Goal: Transaction & Acquisition: Purchase product/service

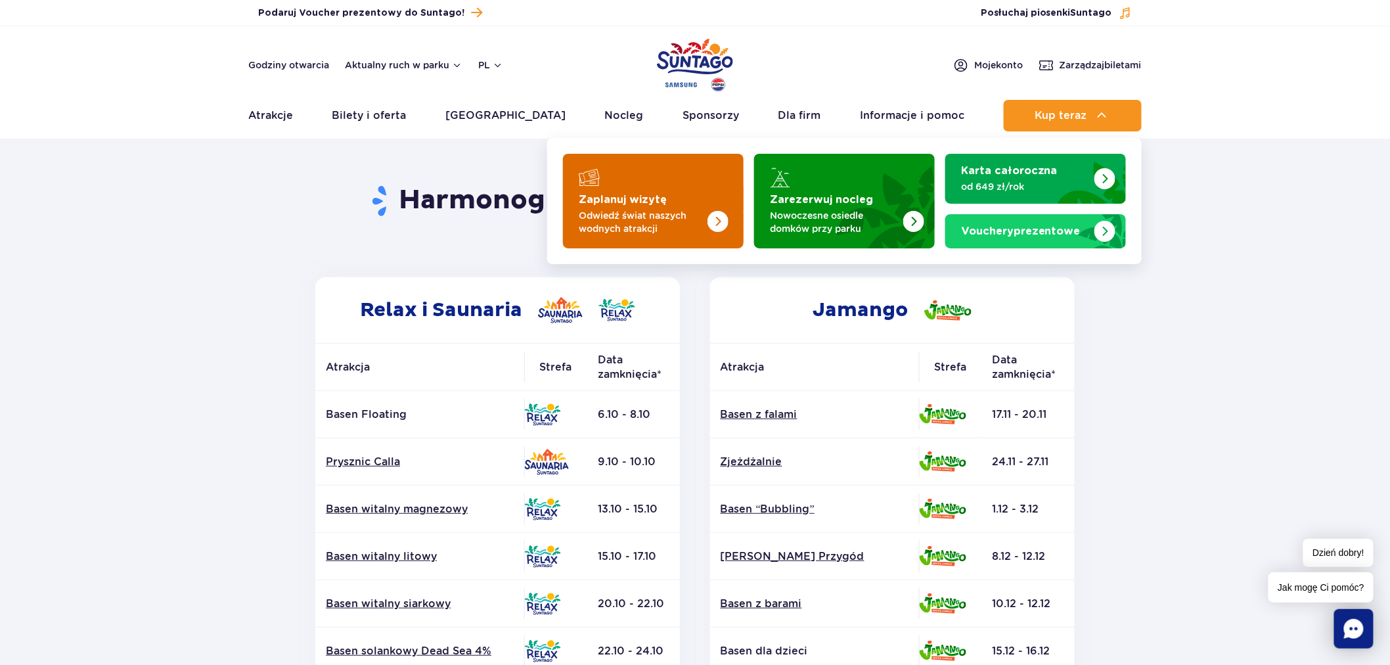
click at [665, 189] on img "Zaplanuj wizytę" at bounding box center [691, 197] width 104 height 102
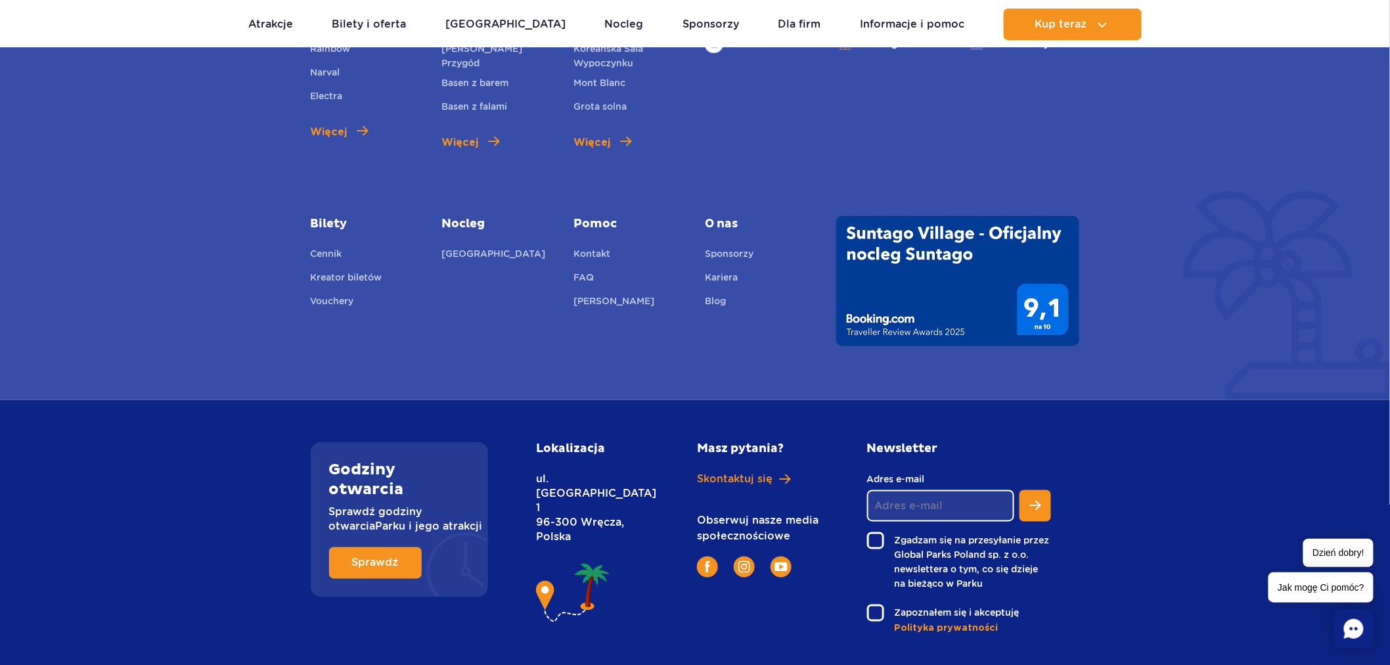
scroll to position [4842, 0]
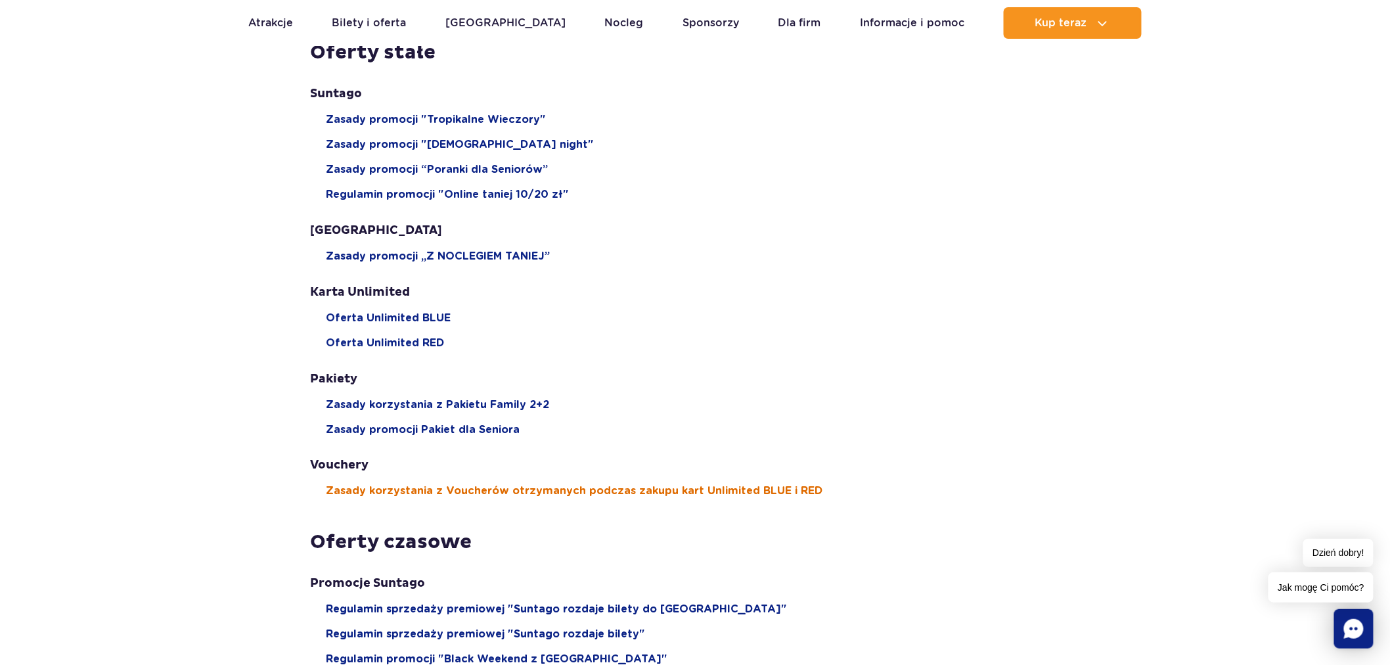
scroll to position [583, 0]
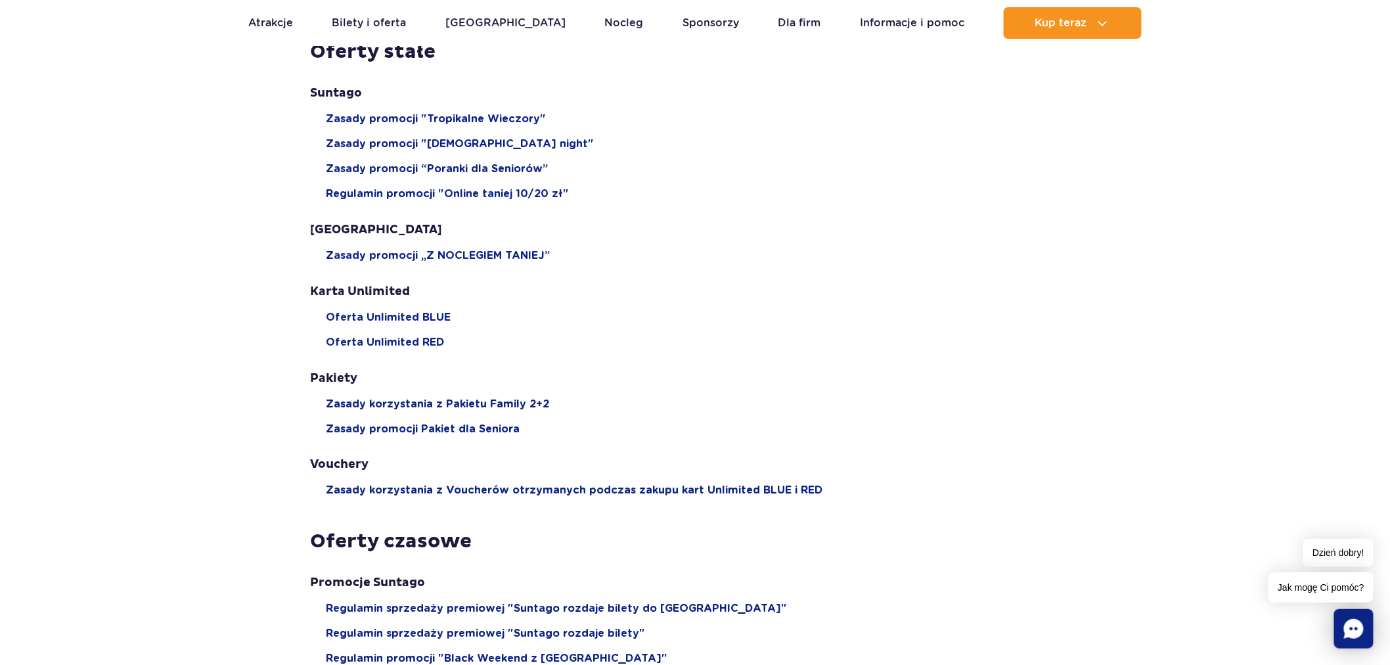
drag, startPoint x: 212, startPoint y: 449, endPoint x: 333, endPoint y: 450, distance: 121.5
click at [213, 449] on section "Regulaminy Zasady ogólne Polityka prywatności RODO Regulamin sprzedaży online b…" at bounding box center [695, 617] width 1390 height 2107
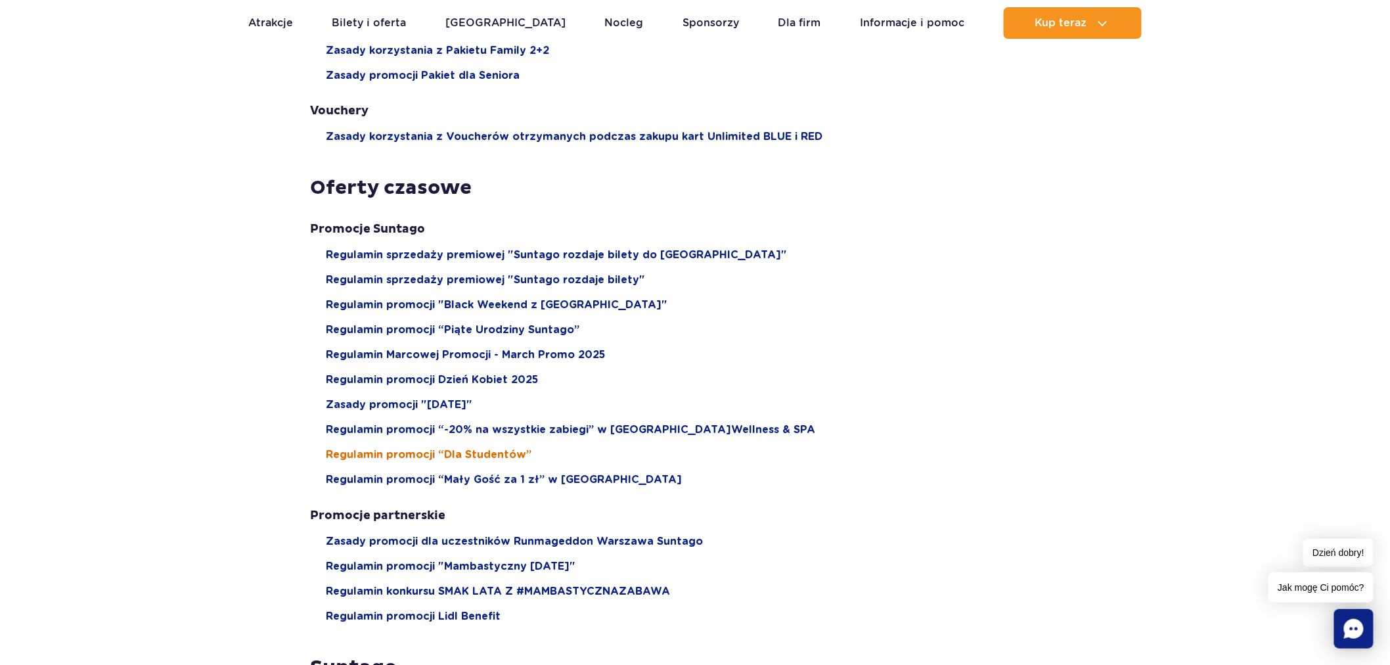
scroll to position [1022, 0]
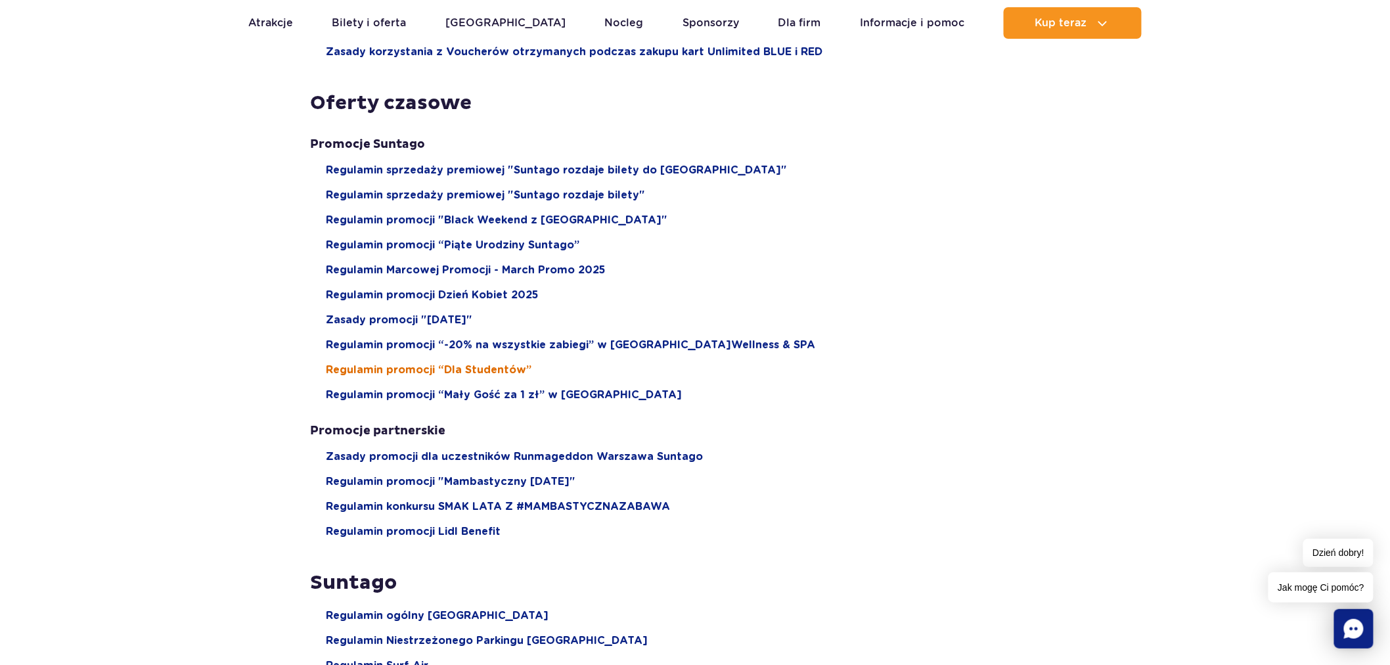
click at [476, 366] on span "Regulamin promocji “Dla Studentów”" at bounding box center [430, 370] width 206 height 14
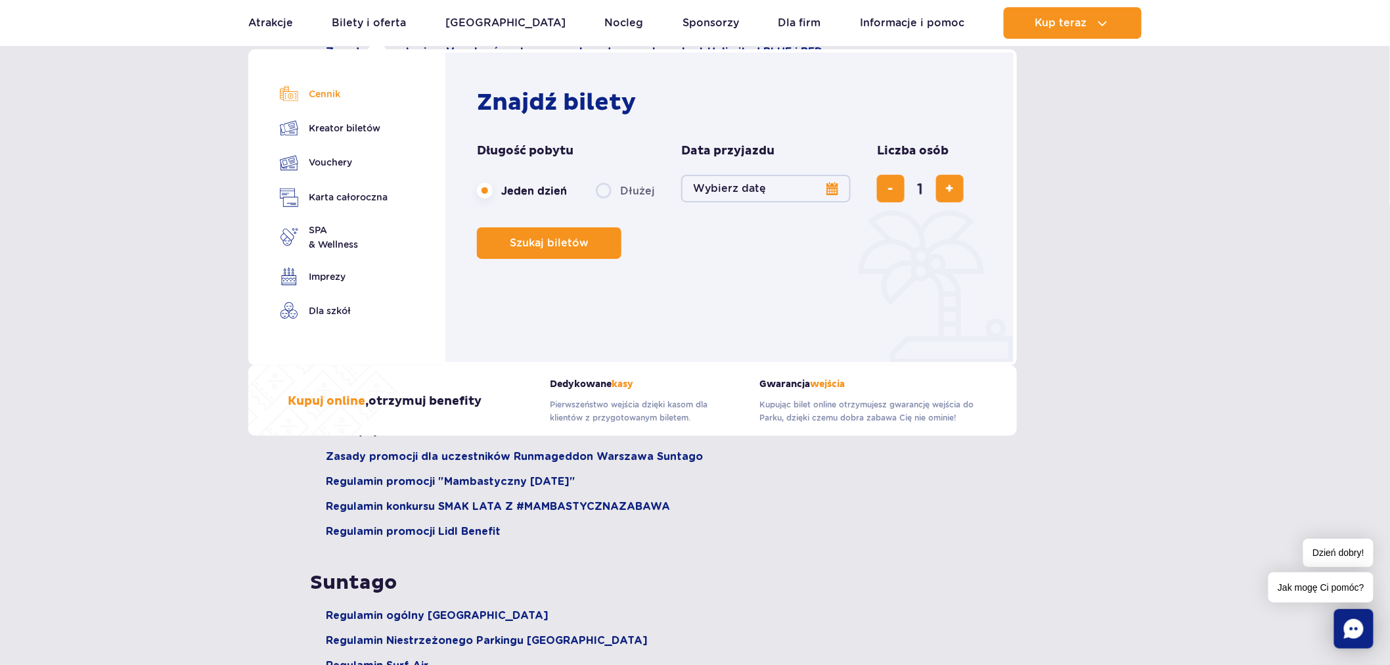
click at [333, 89] on link "Cennik" at bounding box center [334, 94] width 108 height 18
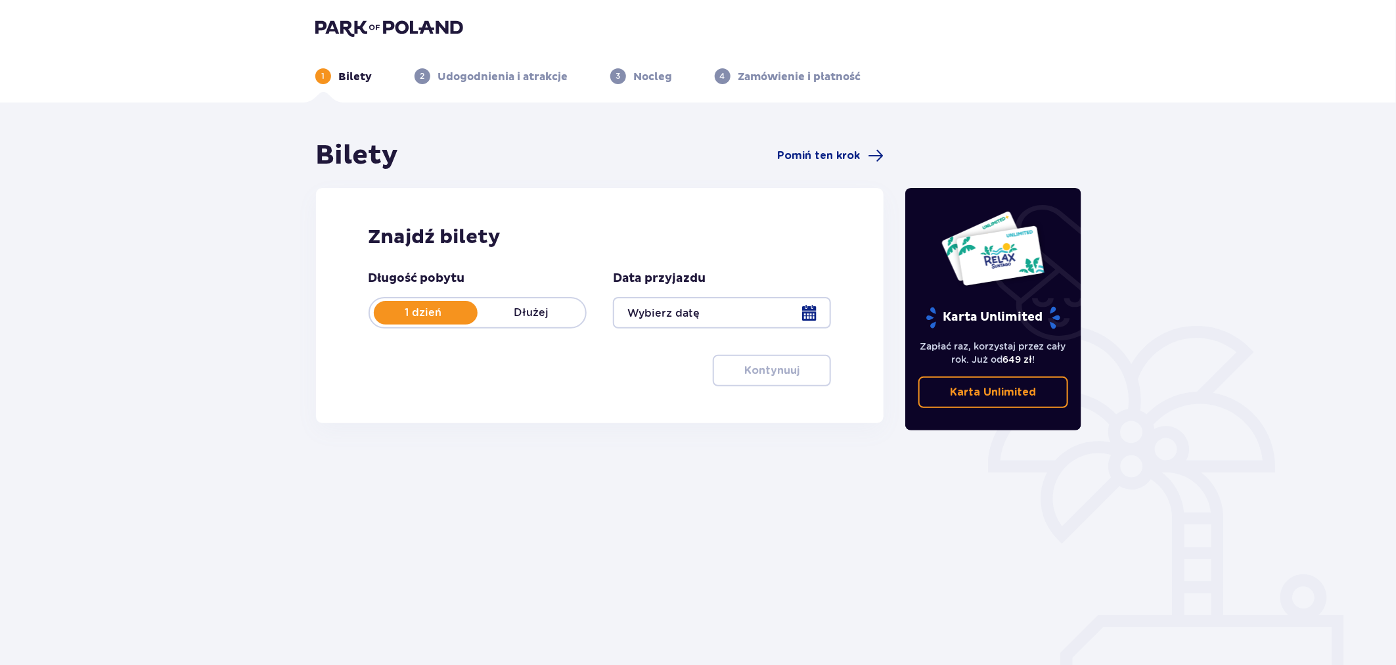
click at [738, 311] on div at bounding box center [722, 313] width 218 height 32
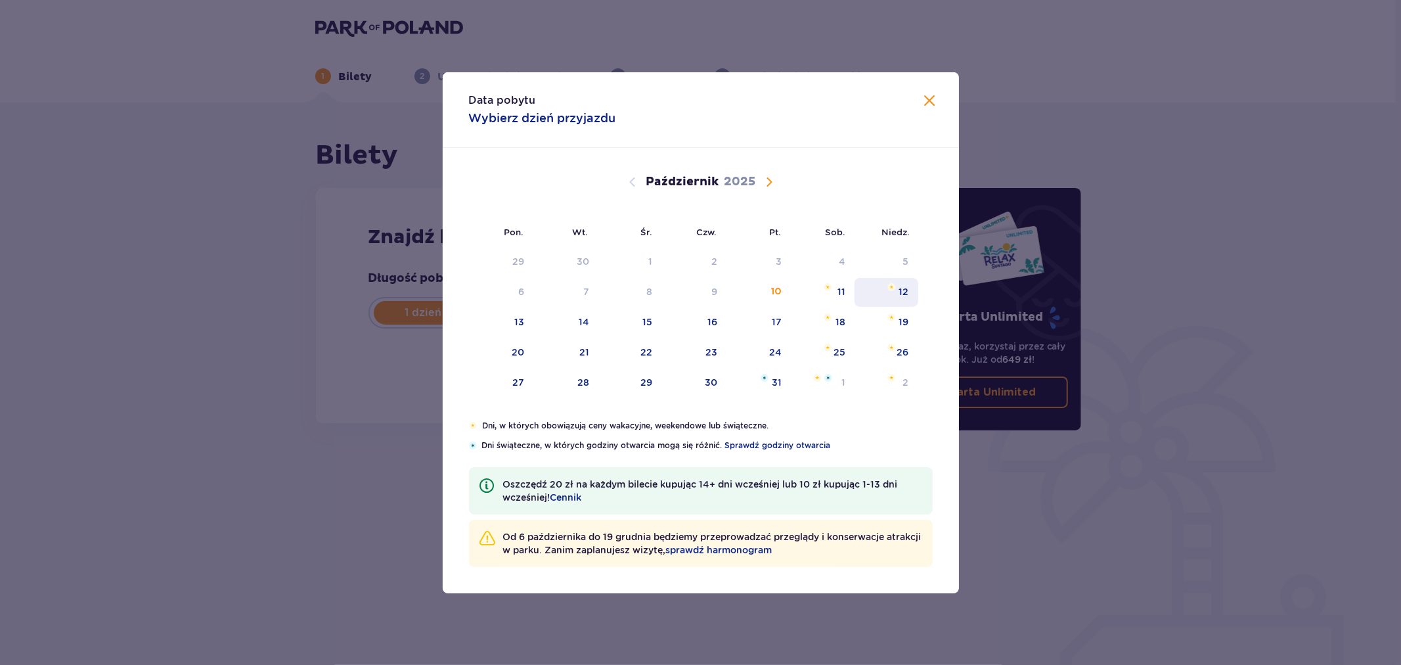
click at [891, 279] on div "12" at bounding box center [887, 292] width 64 height 29
type input "12.10.25"
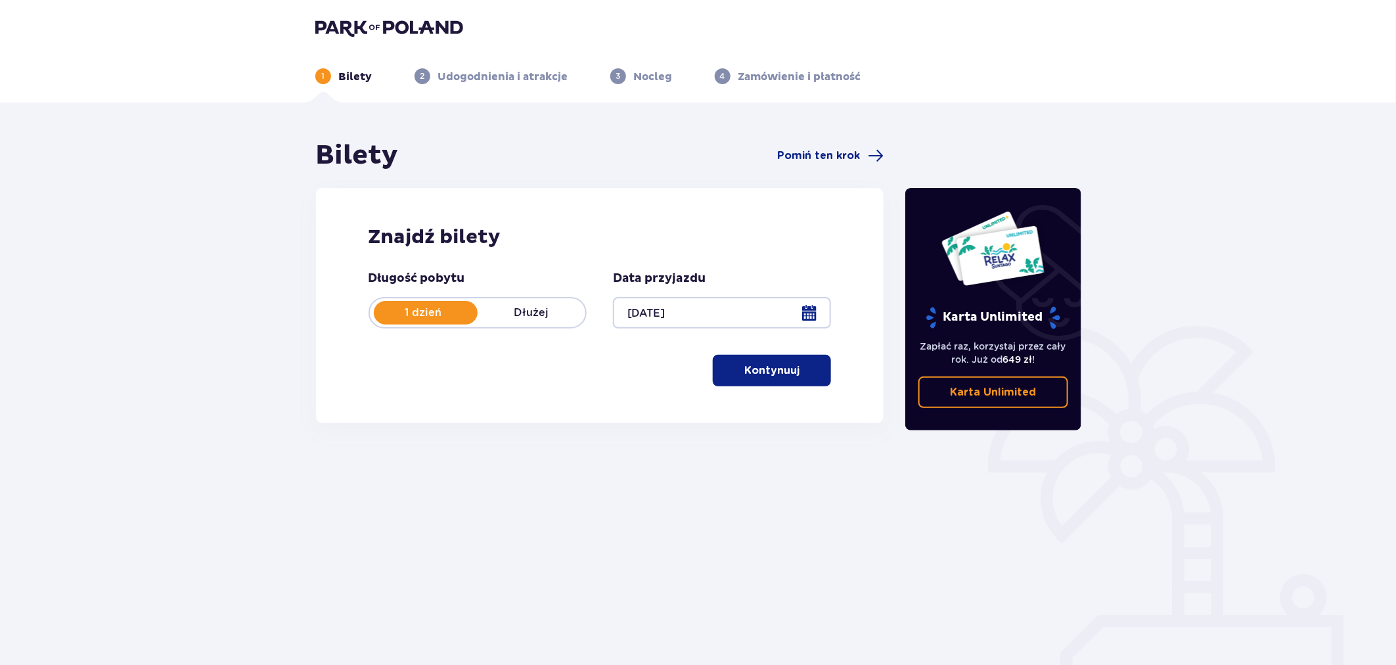
click at [769, 371] on p "Kontynuuj" at bounding box center [771, 370] width 55 height 14
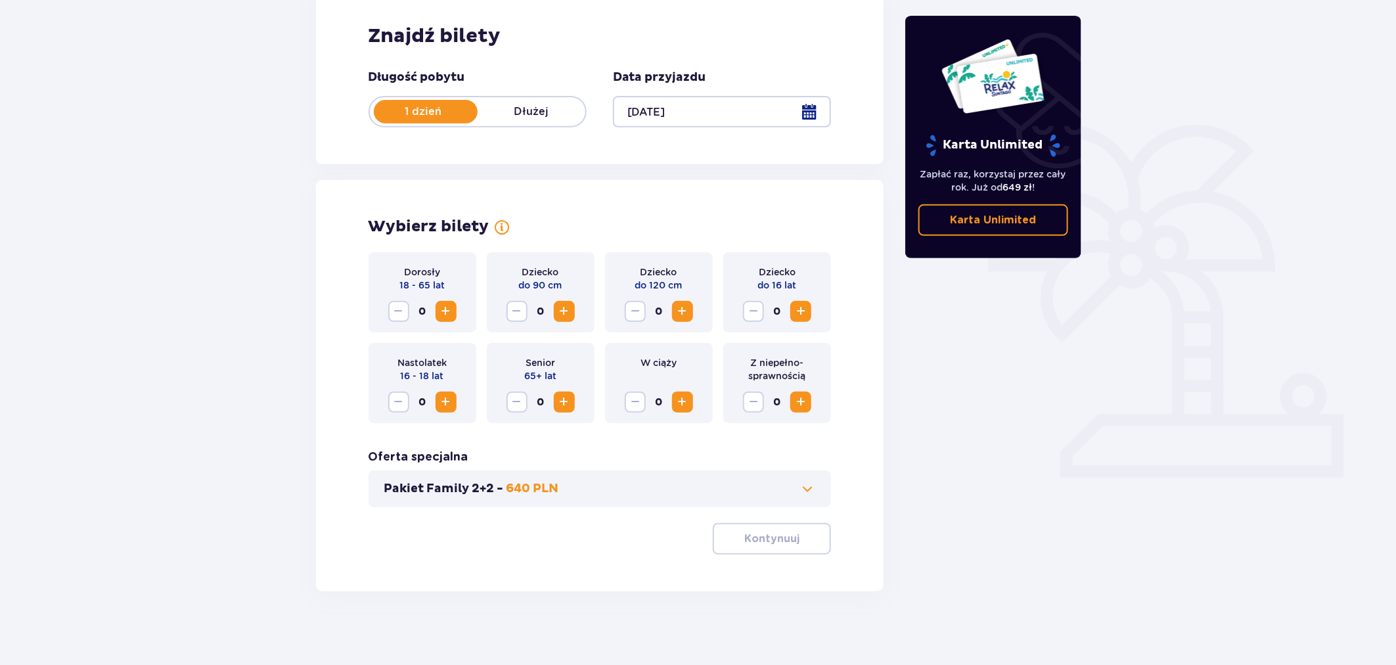
scroll to position [206, 0]
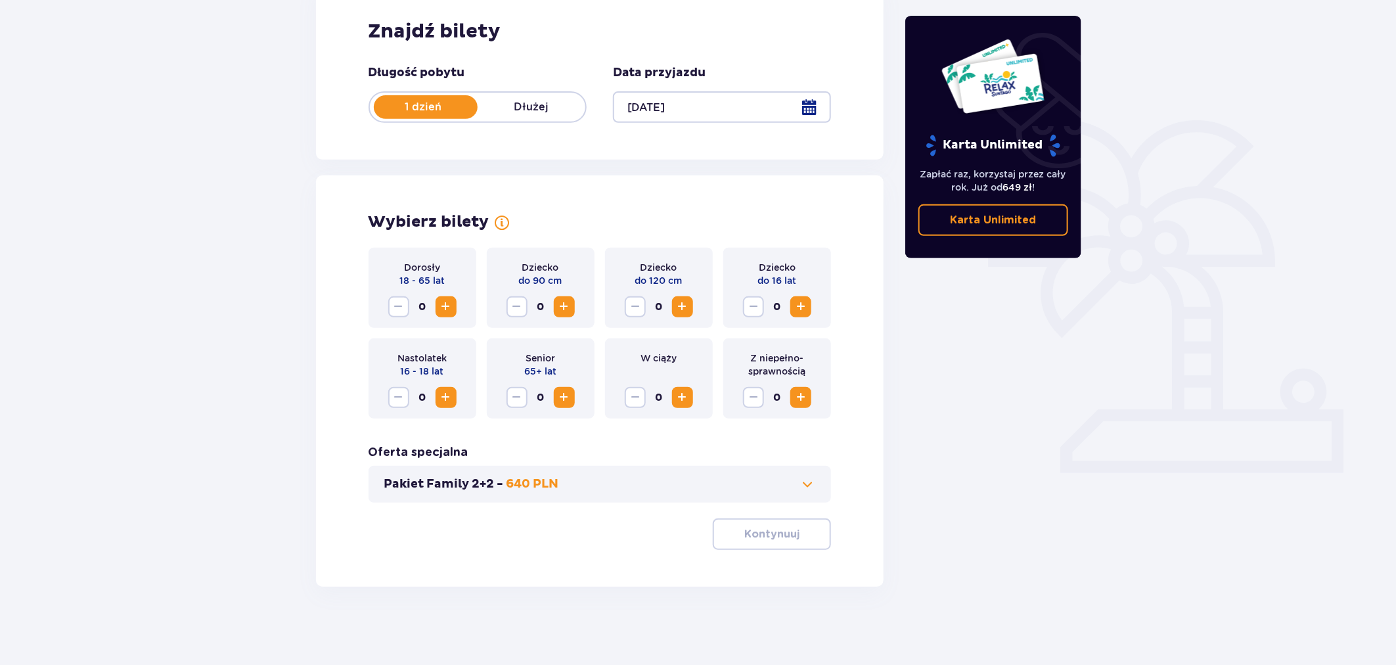
click at [444, 311] on span "Zwiększ" at bounding box center [446, 307] width 16 height 16
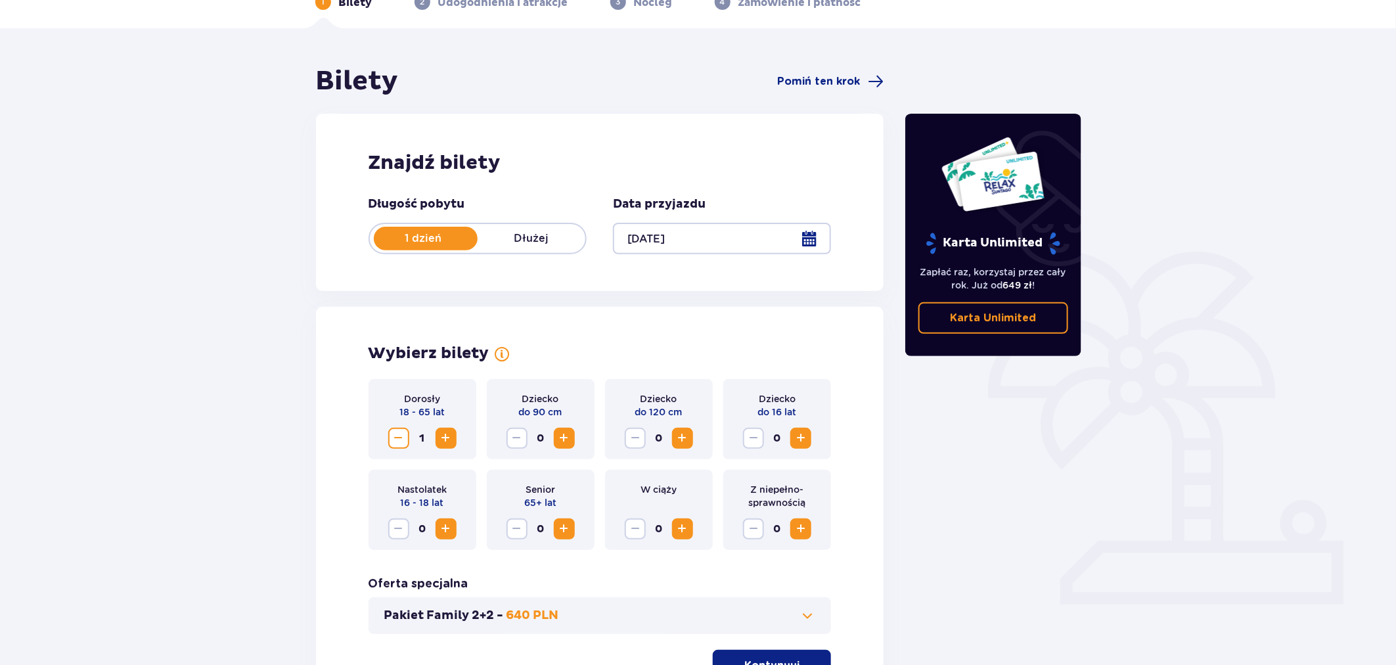
scroll to position [0, 0]
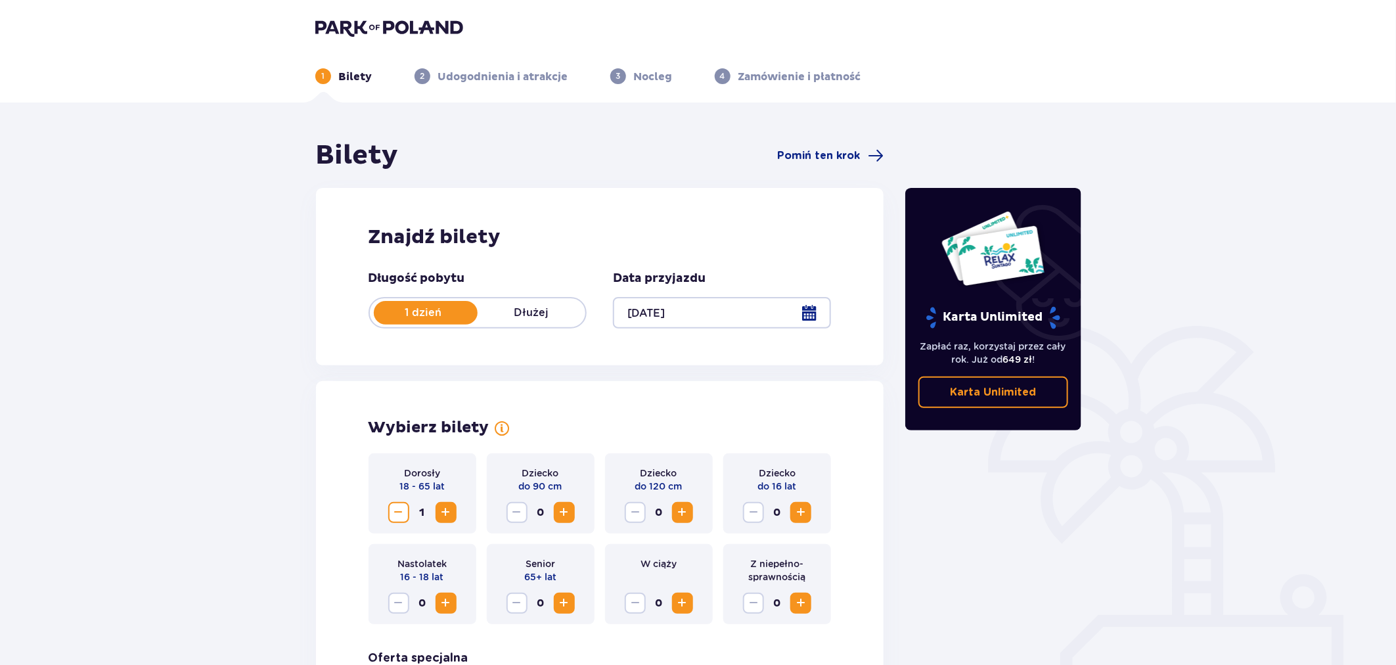
click at [403, 33] on img at bounding box center [389, 27] width 148 height 18
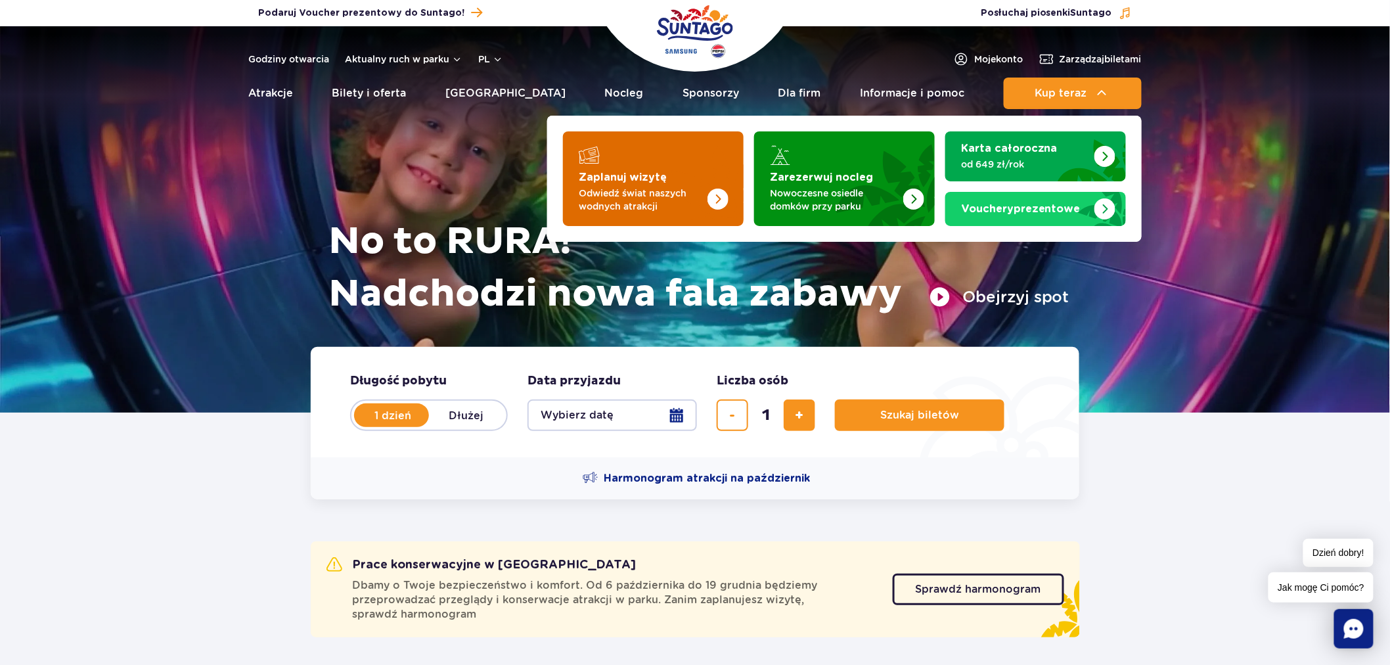
click at [623, 187] on p "Odwiedź świat naszych wodnych atrakcji" at bounding box center [643, 200] width 128 height 26
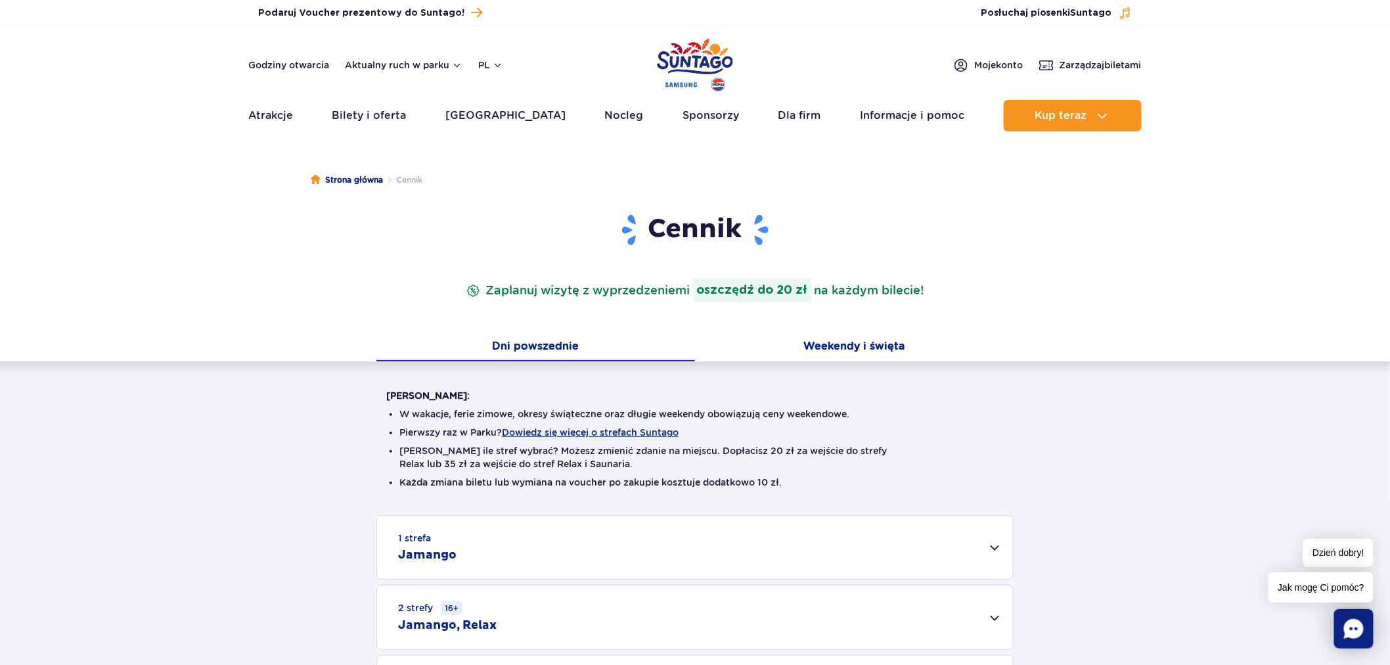
click at [793, 346] on button "Weekendy i święta" at bounding box center [854, 348] width 319 height 28
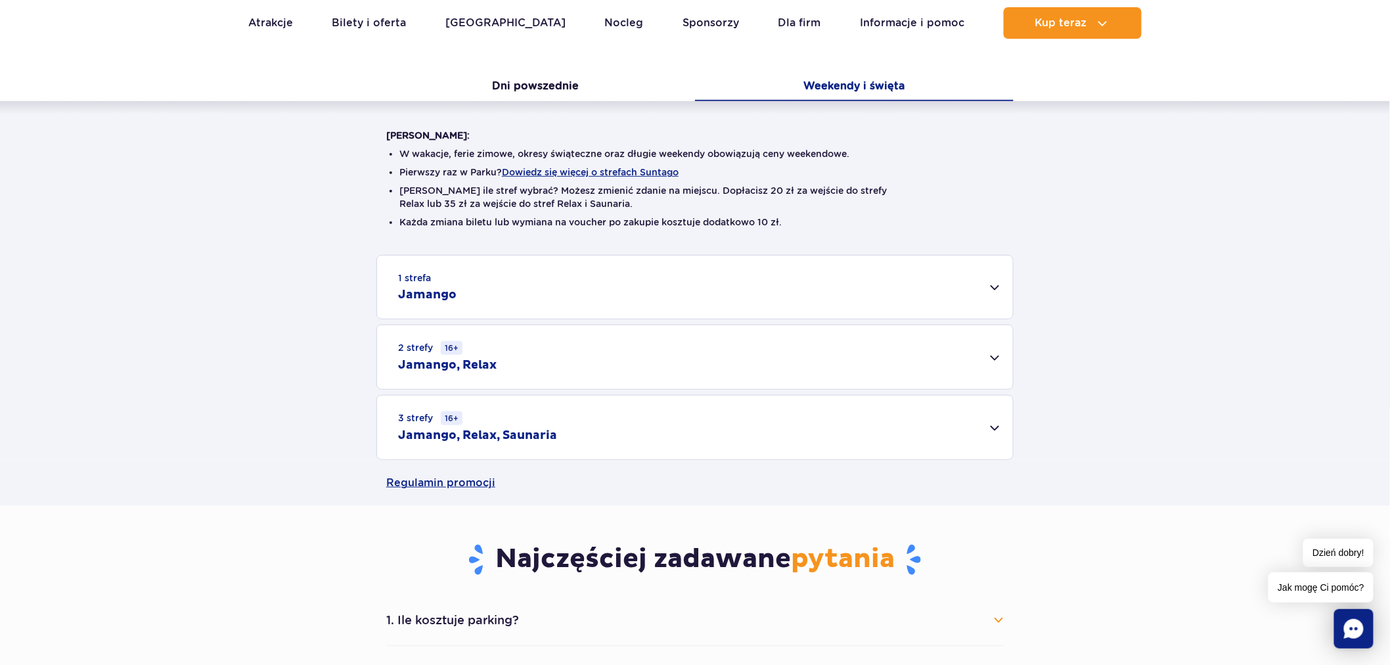
scroll to position [292, 0]
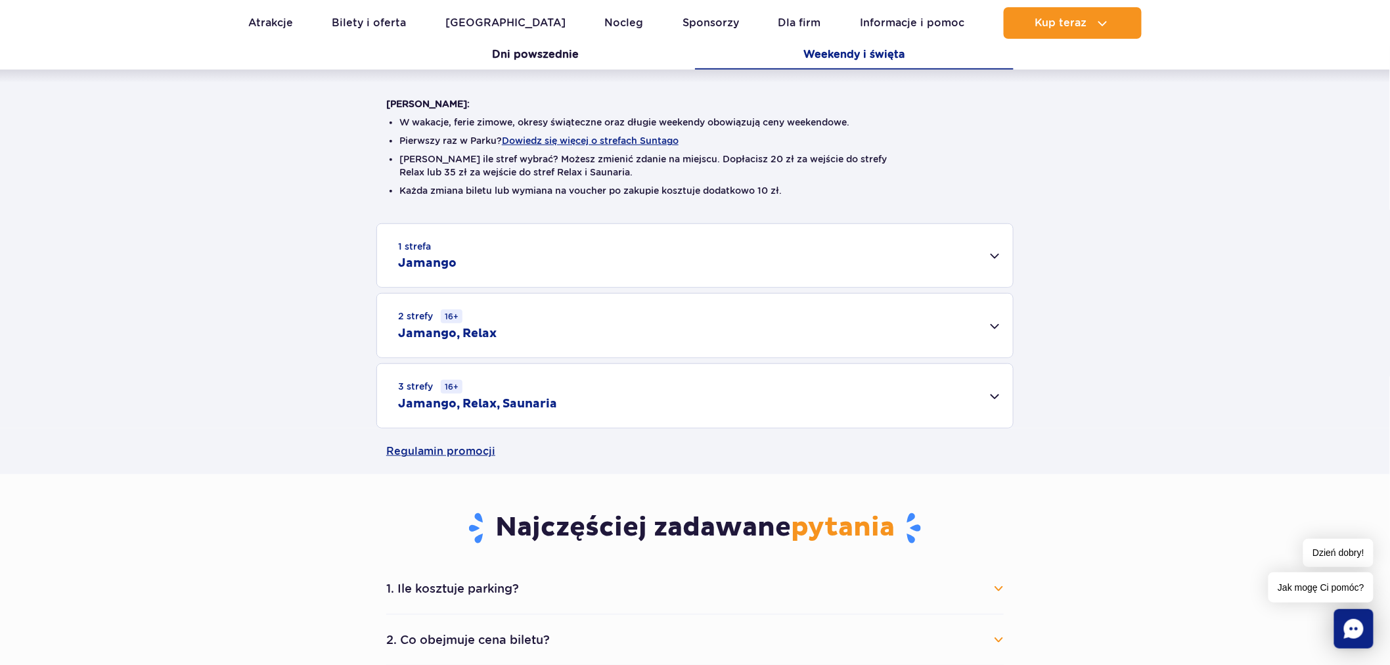
click at [624, 395] on div "3 strefy 16+ Jamango, Relax, Saunaria" at bounding box center [695, 396] width 636 height 64
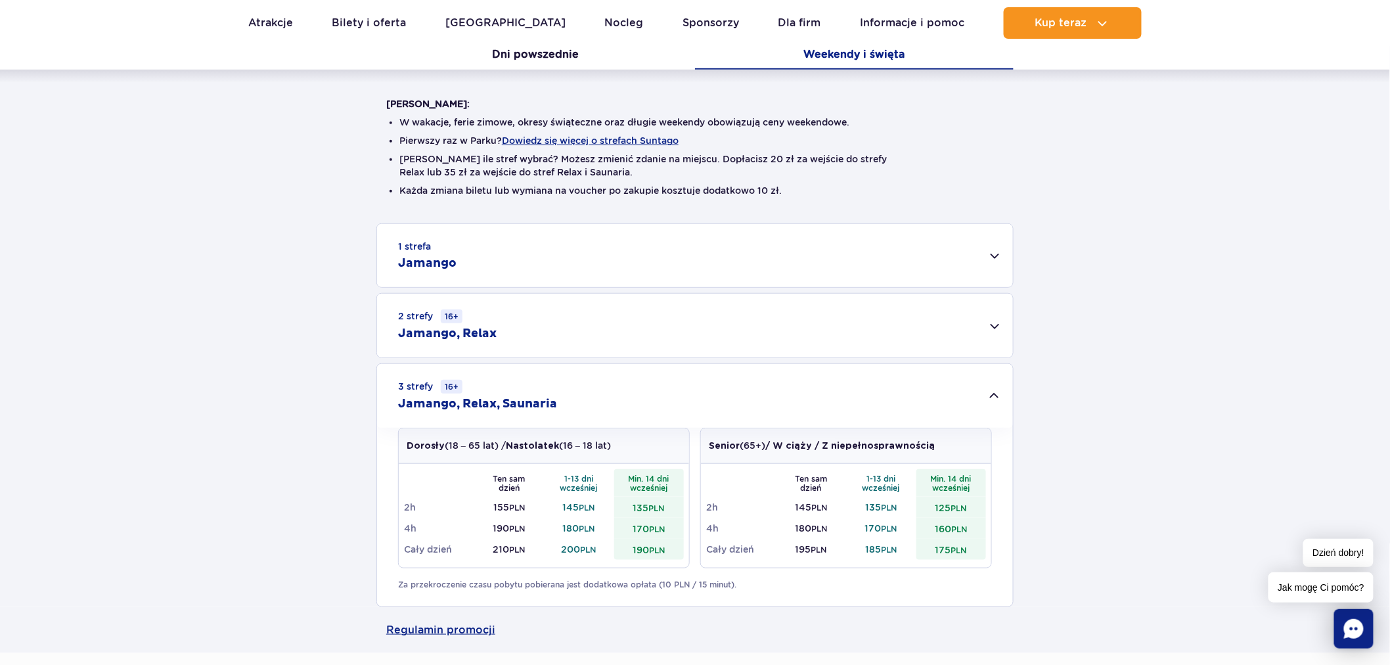
click at [615, 233] on div "1 strefa Jamango" at bounding box center [695, 255] width 636 height 63
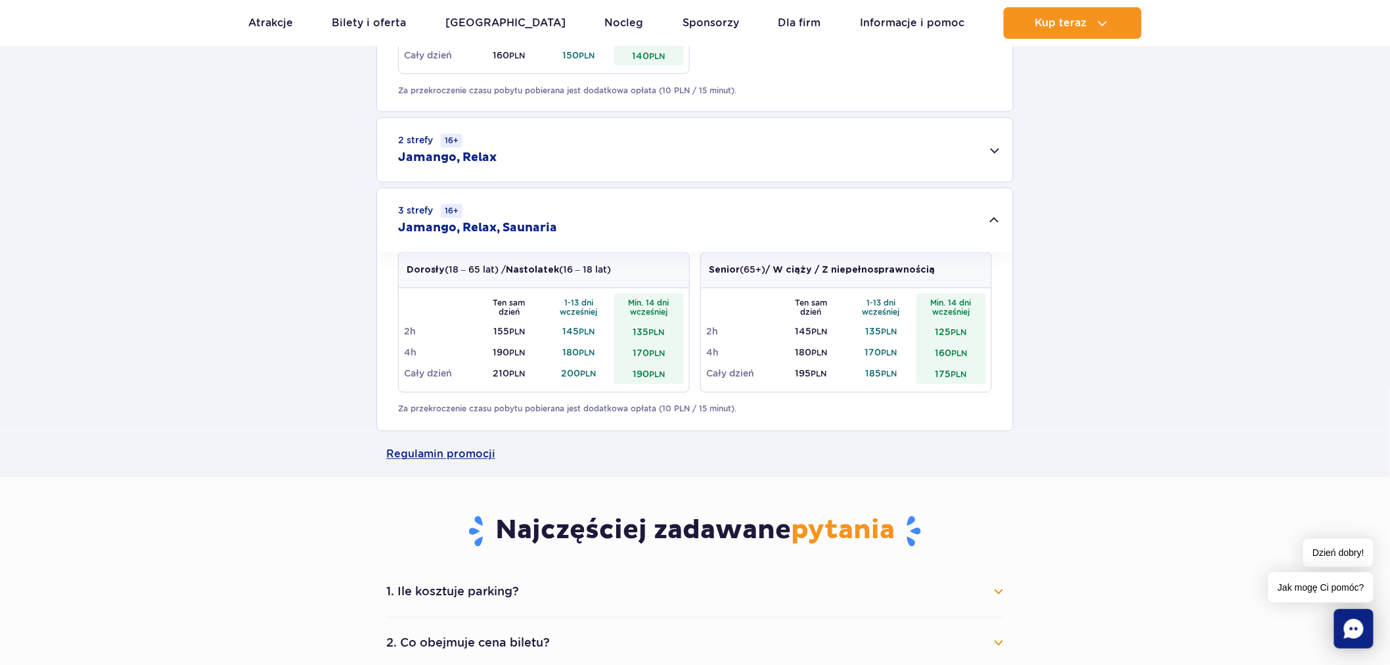
scroll to position [949, 0]
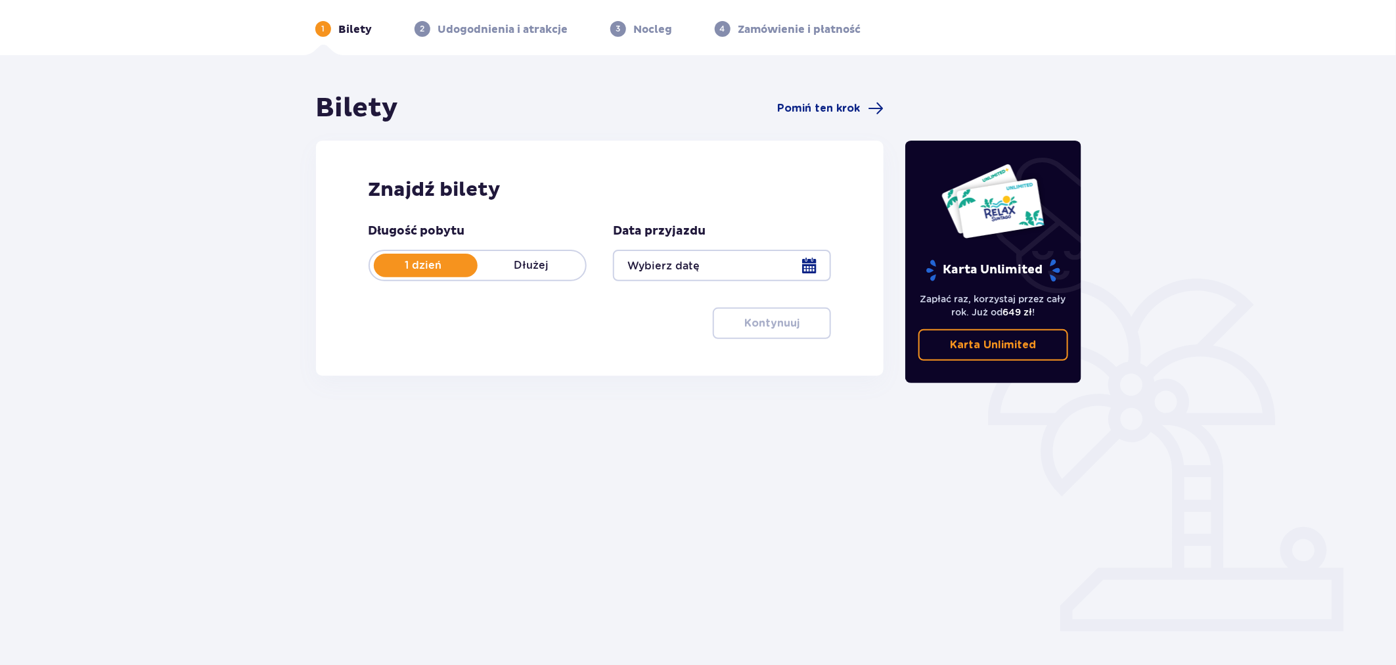
click at [596, 282] on div "Długość pobytu 1 dzień Dłużej Data przyjazdu Kontynuuj Przejdź do konfiguracji …" at bounding box center [600, 281] width 463 height 116
drag, startPoint x: 757, startPoint y: 231, endPoint x: 376, endPoint y: 189, distance: 383.3
click at [376, 189] on div "Znajdź bilety Długość pobytu 1 dzień Dłużej Data przyjazdu Kontynuuj Przejdź do…" at bounding box center [600, 258] width 568 height 235
click at [372, 189] on h2 "Znajdź bilety" at bounding box center [600, 189] width 463 height 25
drag, startPoint x: 372, startPoint y: 189, endPoint x: 723, endPoint y: 222, distance: 352.3
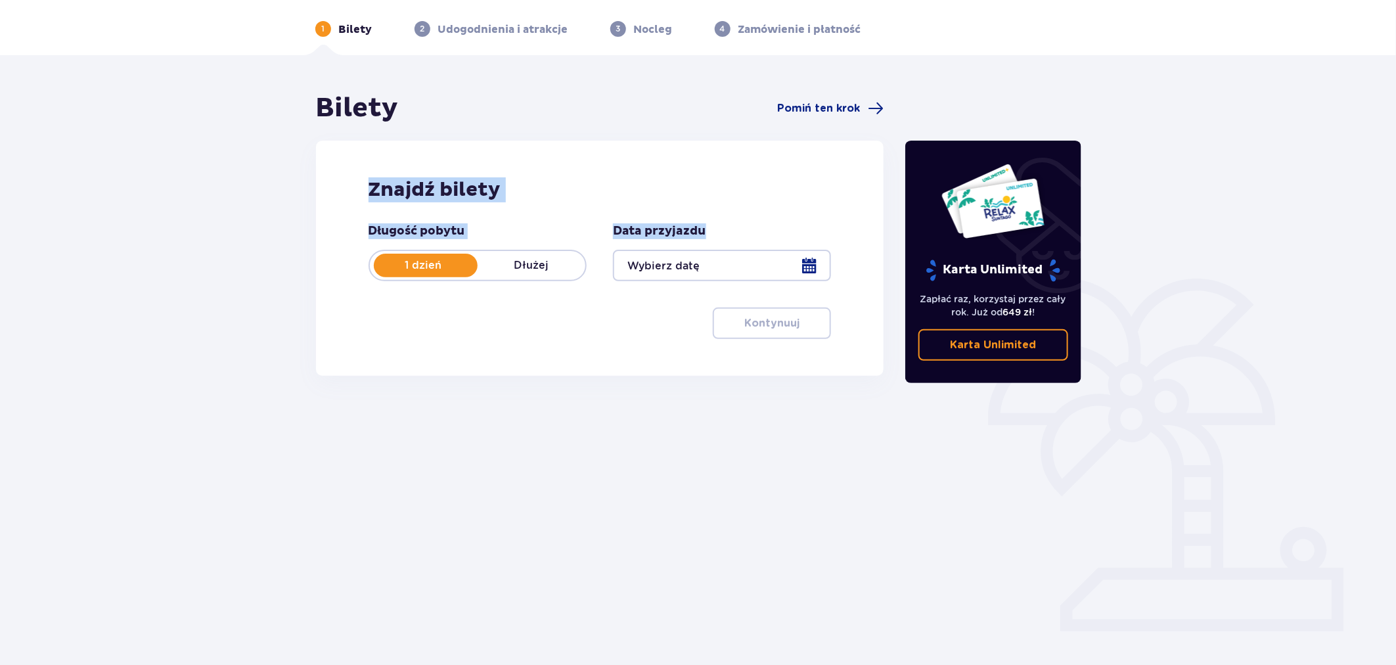
click at [723, 222] on div "Znajdź bilety Długość pobytu 1 dzień Dłużej Data przyjazdu Kontynuuj Przejdź do…" at bounding box center [600, 258] width 568 height 235
click at [721, 223] on div "Data przyjazdu" at bounding box center [722, 252] width 218 height 58
click at [752, 556] on div "Bilety Pomiń ten krok Znajdź bilety Długość pobytu 1 dzień Dłużej Data przyjazd…" at bounding box center [698, 338] width 1396 height 567
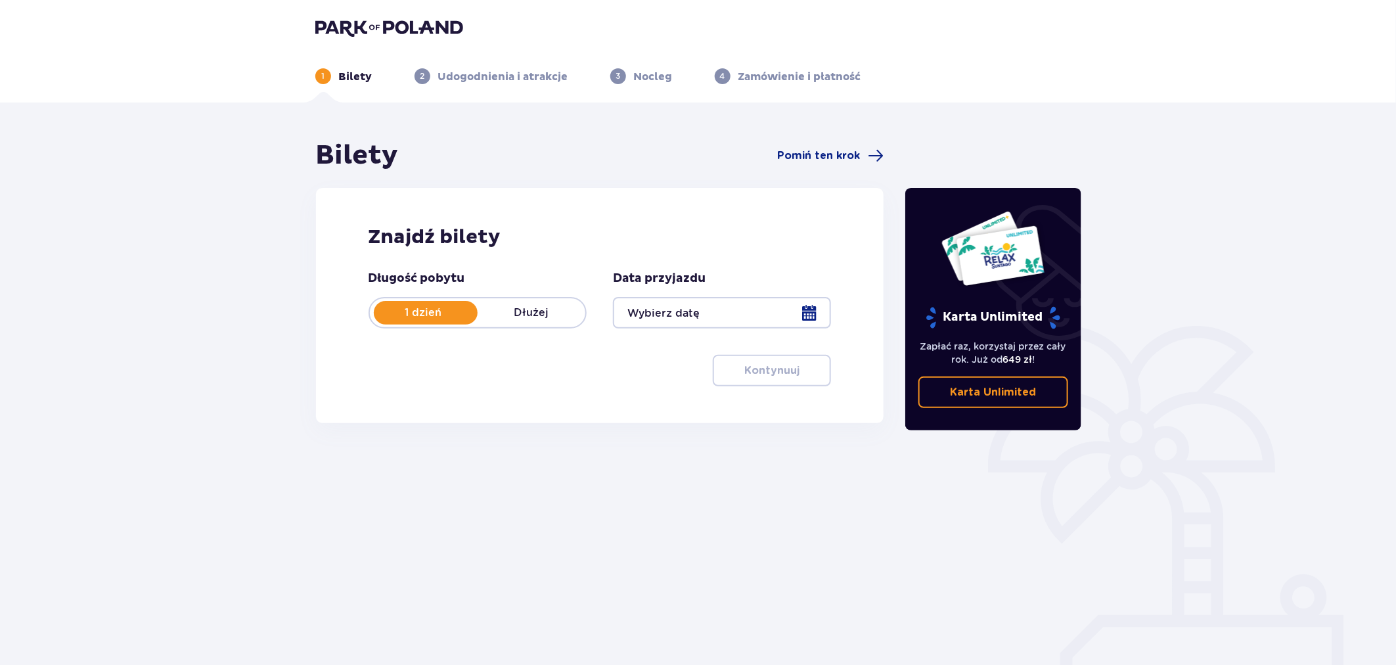
click at [376, 31] on img at bounding box center [389, 27] width 148 height 18
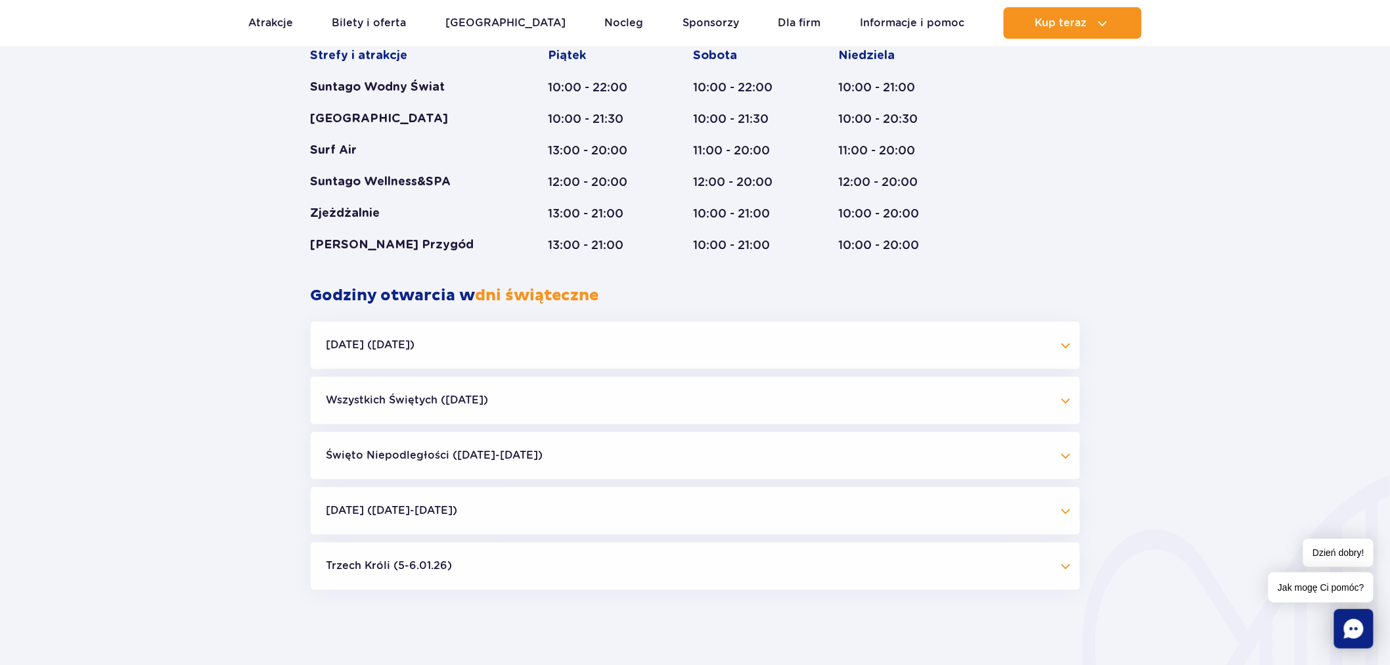
scroll to position [1062, 0]
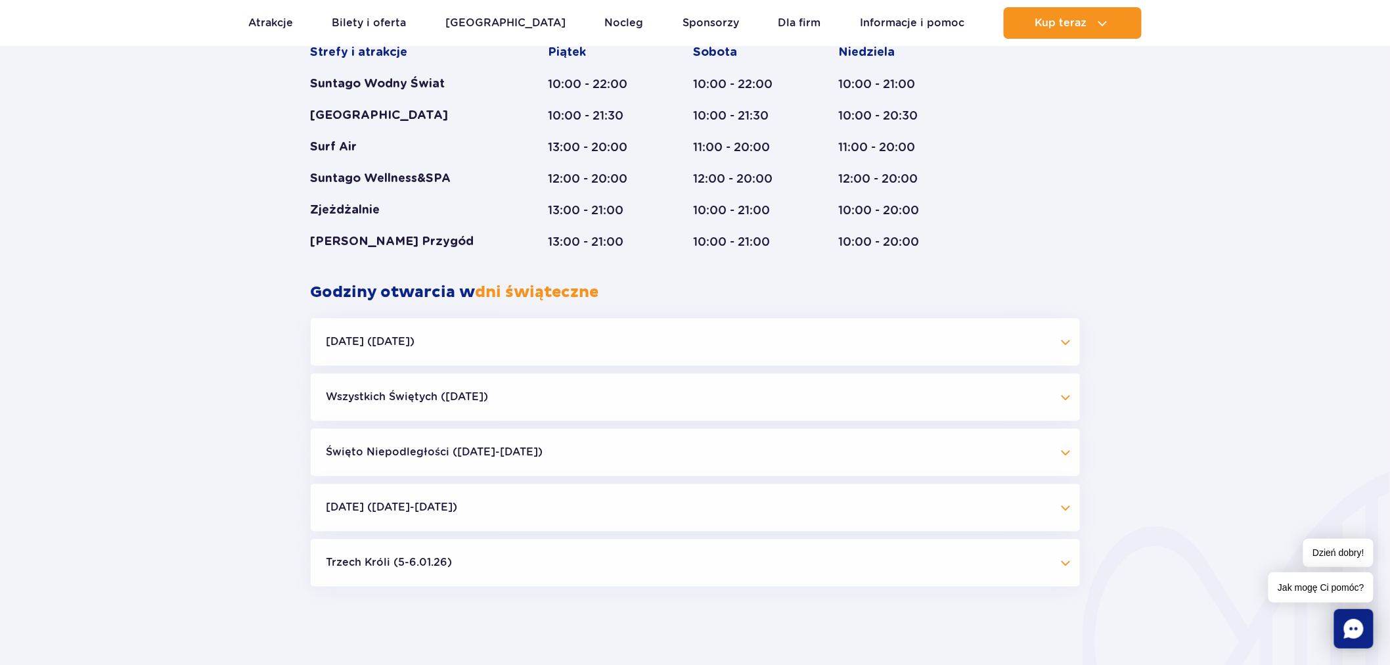
click at [508, 398] on button "Wszystkich Świętych (01.11.25)" at bounding box center [695, 396] width 769 height 47
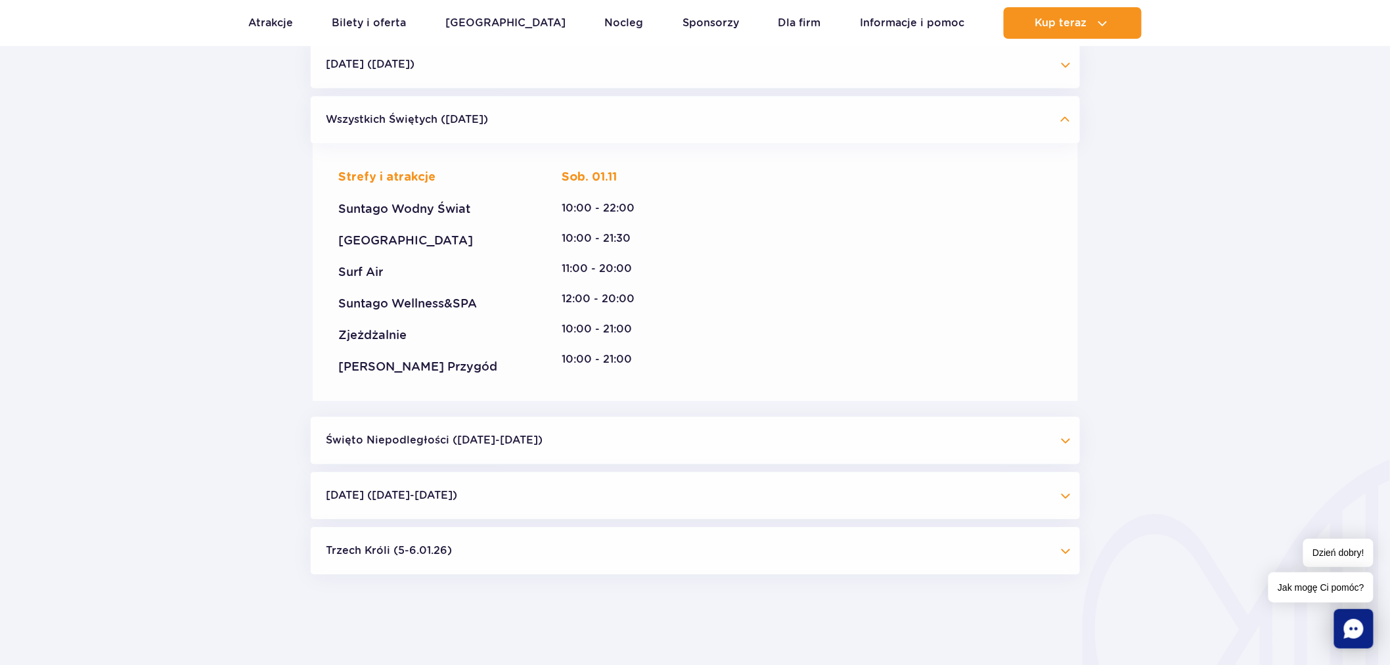
scroll to position [1354, 0]
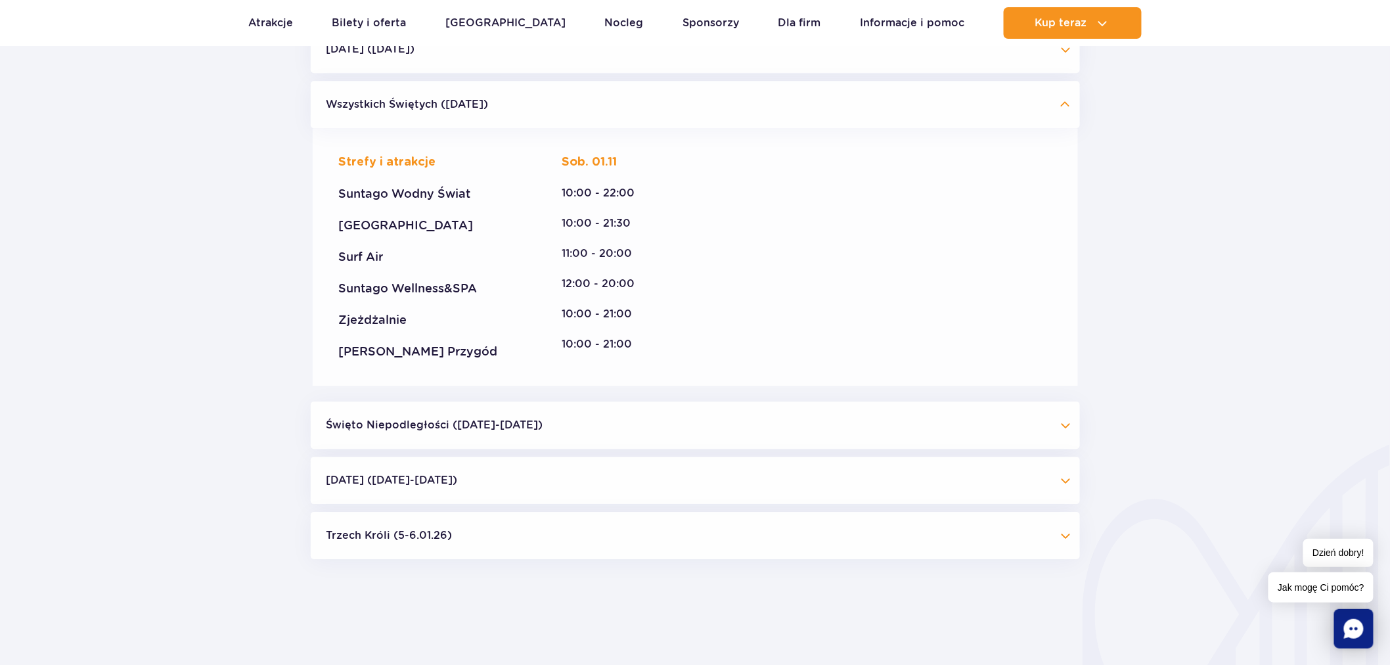
click at [556, 420] on button "Święto Niepodległości (09.11-11.11.25)" at bounding box center [695, 424] width 769 height 47
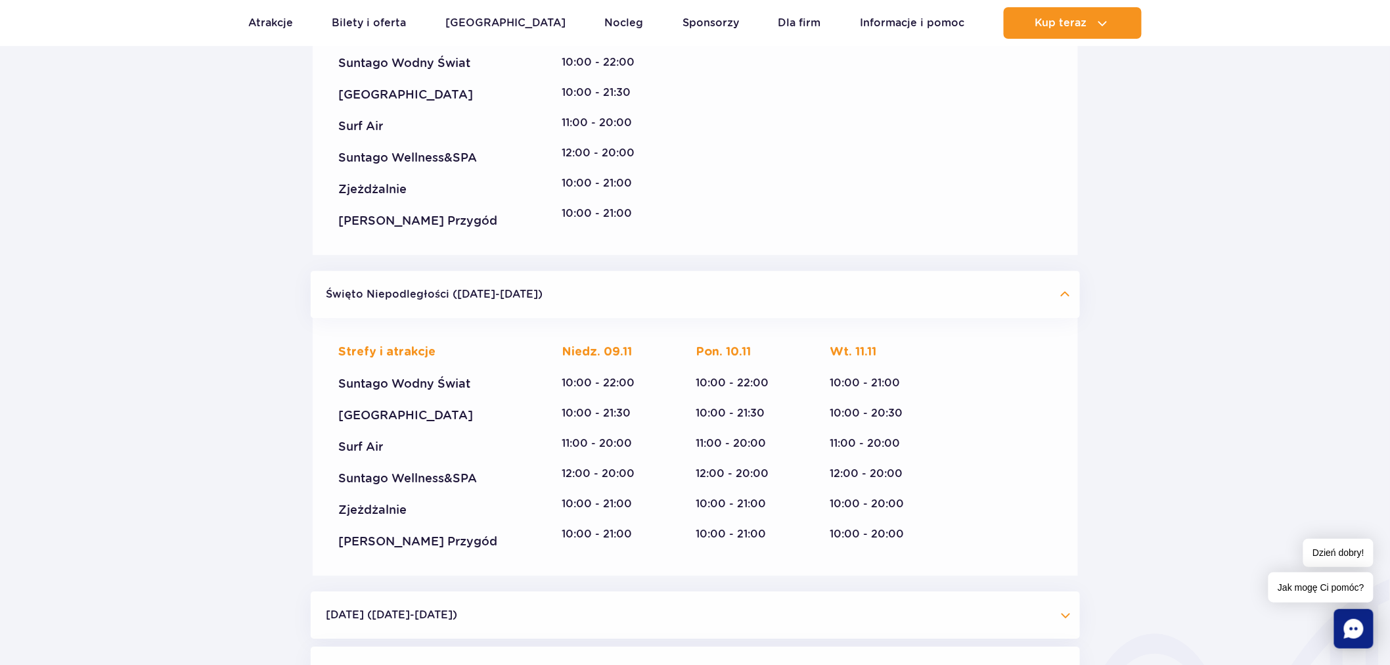
scroll to position [1500, 0]
